Goal: Transaction & Acquisition: Purchase product/service

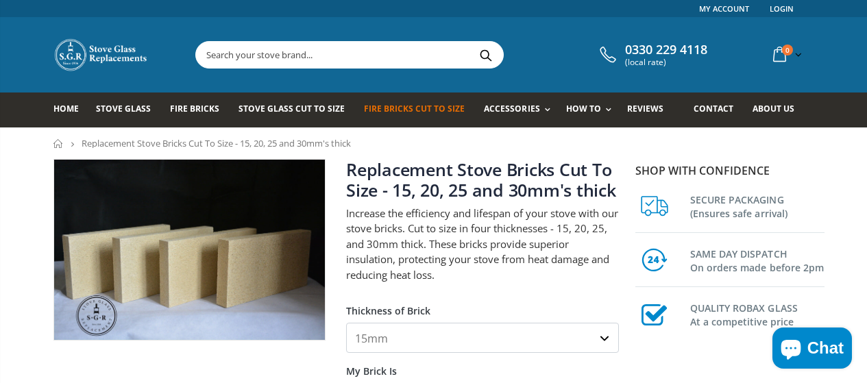
scroll to position [52, 0]
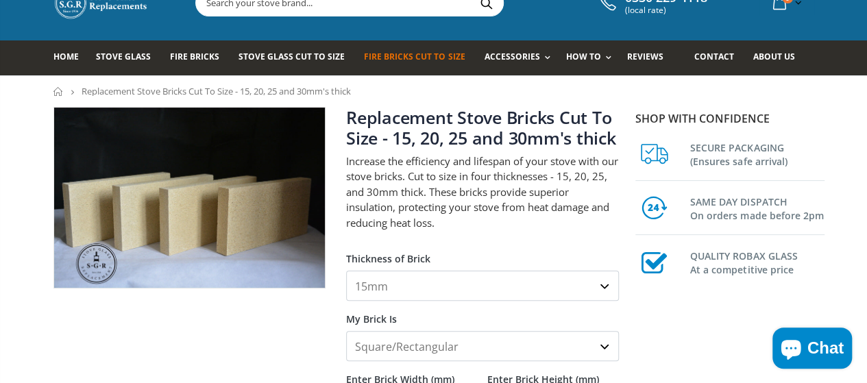
click at [464, 285] on select "15mm 20mm 25mm 30mm" at bounding box center [482, 286] width 273 height 30
select select "20mm"
click at [346, 271] on select "15mm 20mm 25mm 30mm" at bounding box center [482, 286] width 273 height 30
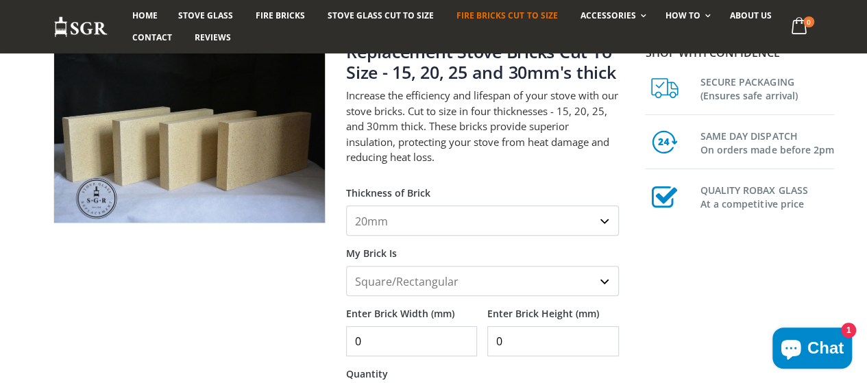
scroll to position [121, 0]
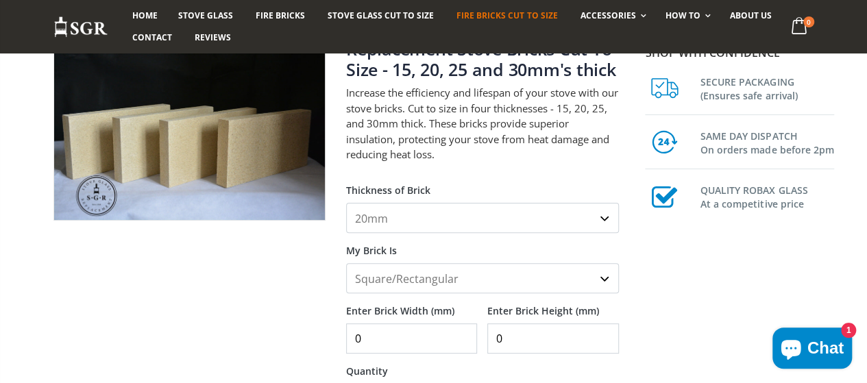
click at [418, 279] on select "Square/Rectangular Shaped (+£8)" at bounding box center [482, 278] width 273 height 30
click at [346, 263] on select "Square/Rectangular Shaped (+£8)" at bounding box center [482, 278] width 273 height 30
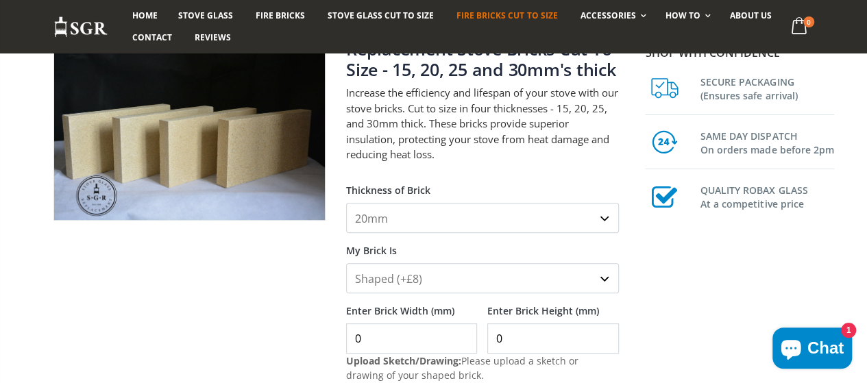
click at [432, 286] on select "Square/Rectangular Shaped (+£8)" at bounding box center [482, 278] width 273 height 30
select select "square-rectangular"
click at [346, 263] on select "Square/Rectangular Shaped (+£8)" at bounding box center [482, 278] width 273 height 30
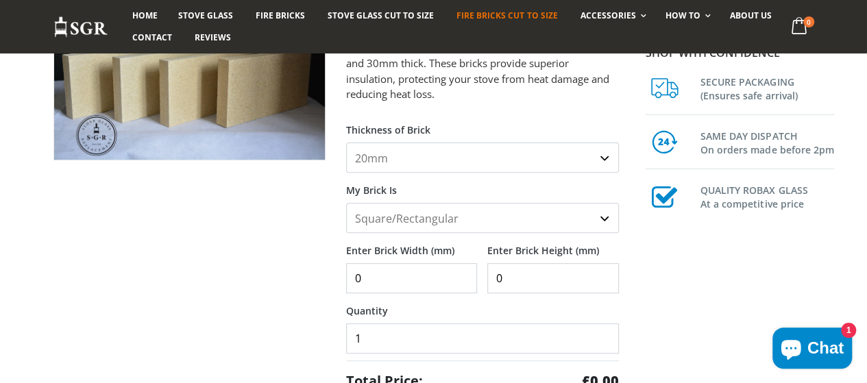
scroll to position [182, 0]
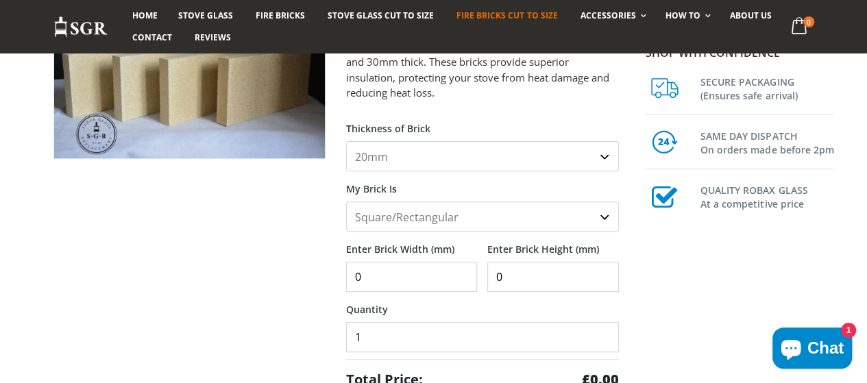
drag, startPoint x: 402, startPoint y: 281, endPoint x: 321, endPoint y: 269, distance: 82.4
click at [321, 269] on div "Replacement Stove Bricks Cut To Size - 15, 20, 25 and 30mm's thick Increase the…" at bounding box center [336, 316] width 586 height 678
type input "395"
click at [530, 283] on input "0" at bounding box center [552, 277] width 131 height 30
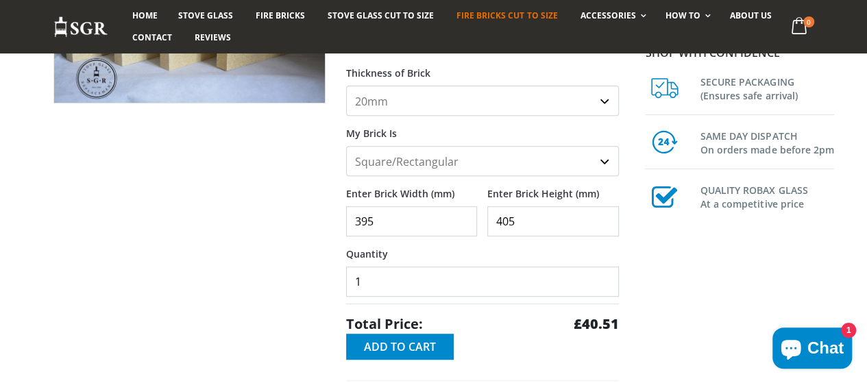
scroll to position [236, 0]
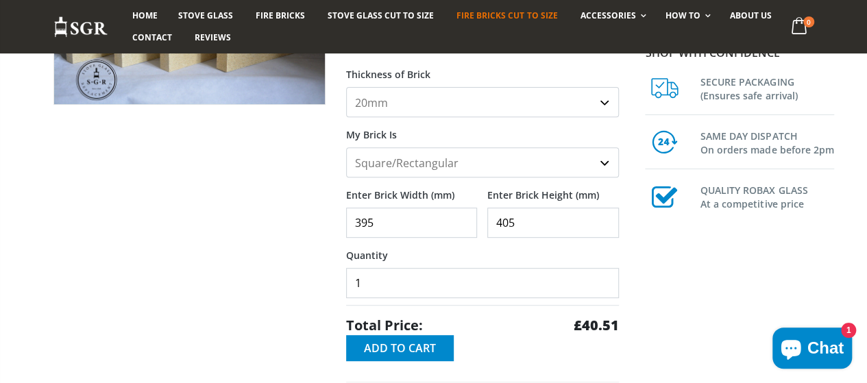
type input "405"
click at [544, 111] on select "15mm 20mm 25mm 30mm" at bounding box center [482, 102] width 273 height 30
click at [346, 87] on select "15mm 20mm 25mm 30mm" at bounding box center [482, 102] width 273 height 30
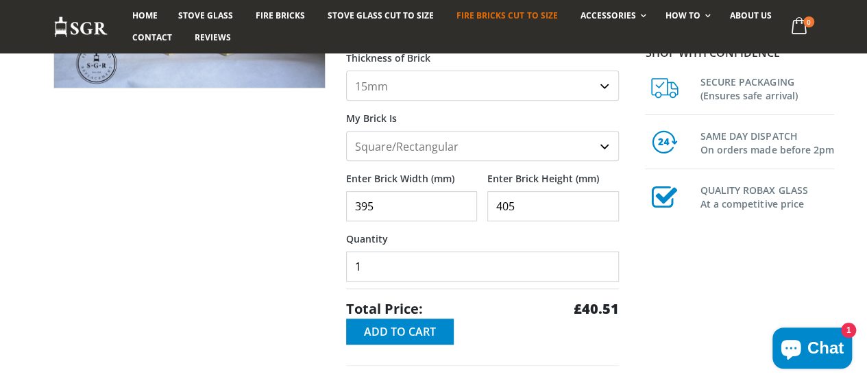
click at [536, 83] on select "15mm 20mm 25mm 30mm" at bounding box center [482, 86] width 273 height 30
click at [346, 71] on select "15mm 20mm 25mm 30mm" at bounding box center [482, 86] width 273 height 30
click at [508, 98] on select "15mm 20mm 25mm 30mm" at bounding box center [482, 86] width 273 height 30
click at [346, 71] on select "15mm 20mm 25mm 30mm" at bounding box center [482, 86] width 273 height 30
click at [470, 74] on select "15mm 20mm 25mm 30mm" at bounding box center [482, 86] width 273 height 30
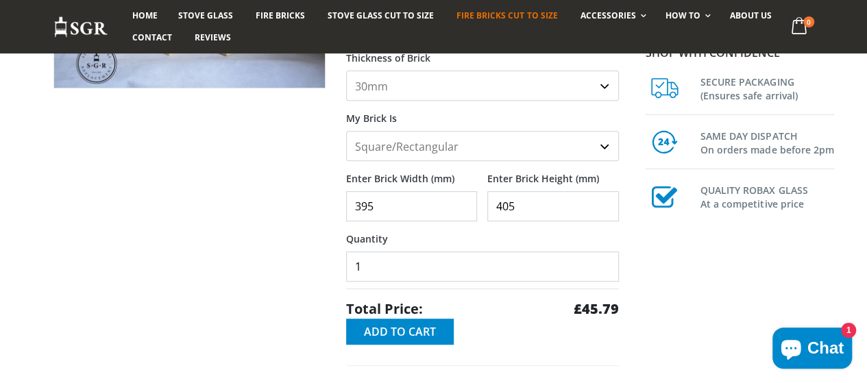
select select "25mm"
click at [346, 71] on select "15mm 20mm 25mm 30mm" at bounding box center [482, 86] width 273 height 30
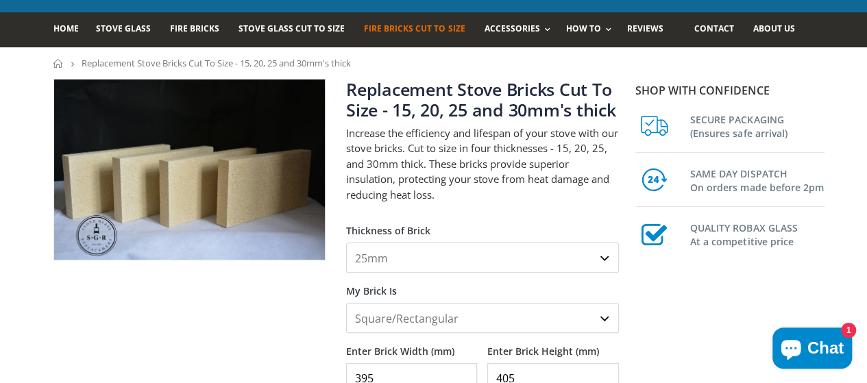
scroll to position [101, 0]
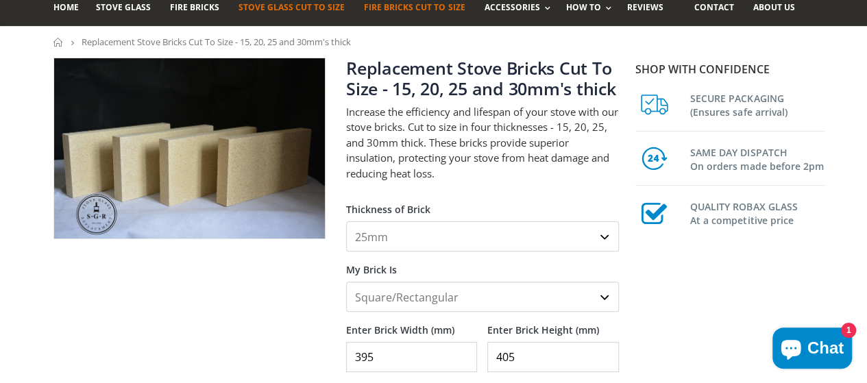
click at [285, 10] on span "Stove Glass Cut To Size" at bounding box center [291, 7] width 106 height 12
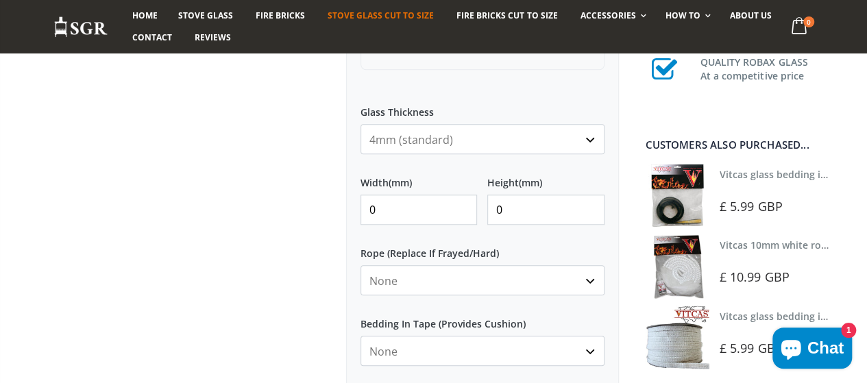
scroll to position [558, 0]
click at [269, 21] on link "Fire Bricks" at bounding box center [280, 16] width 70 height 22
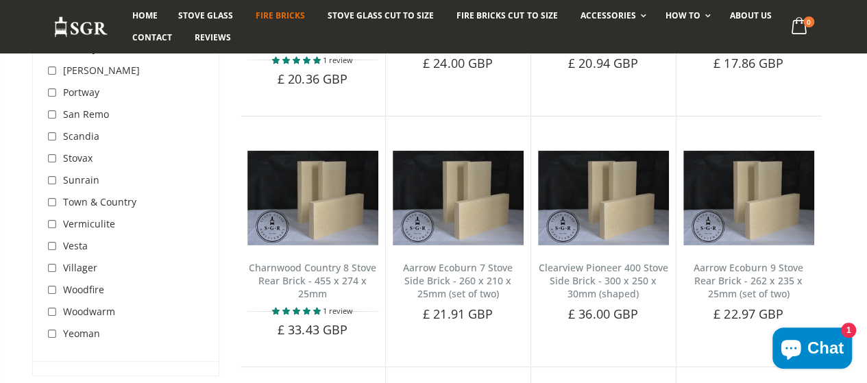
scroll to position [2824, 0]
